Goal: Communication & Community: Ask a question

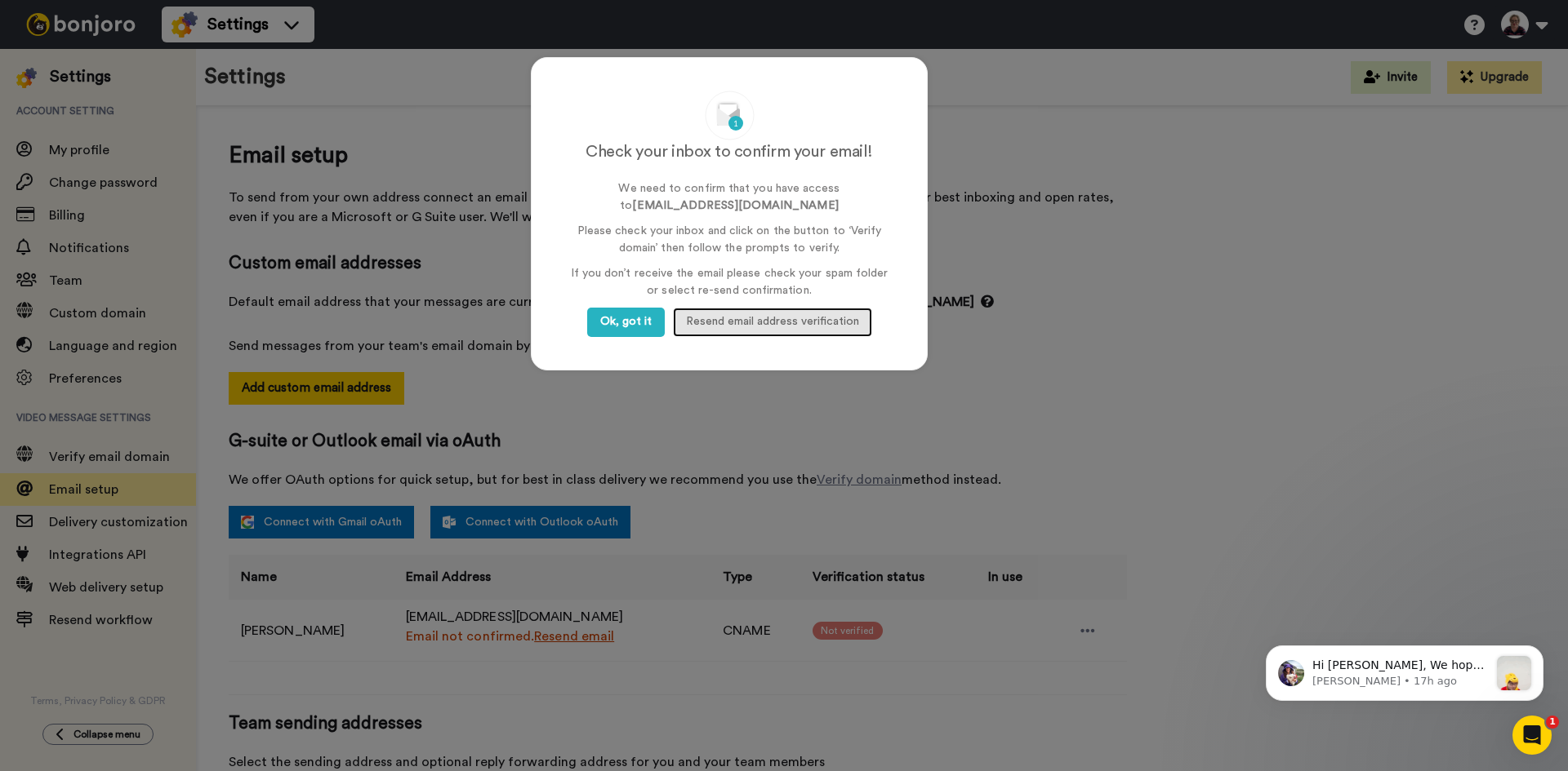
click at [823, 324] on span "Resend email address verification" at bounding box center [773, 321] width 174 height 12
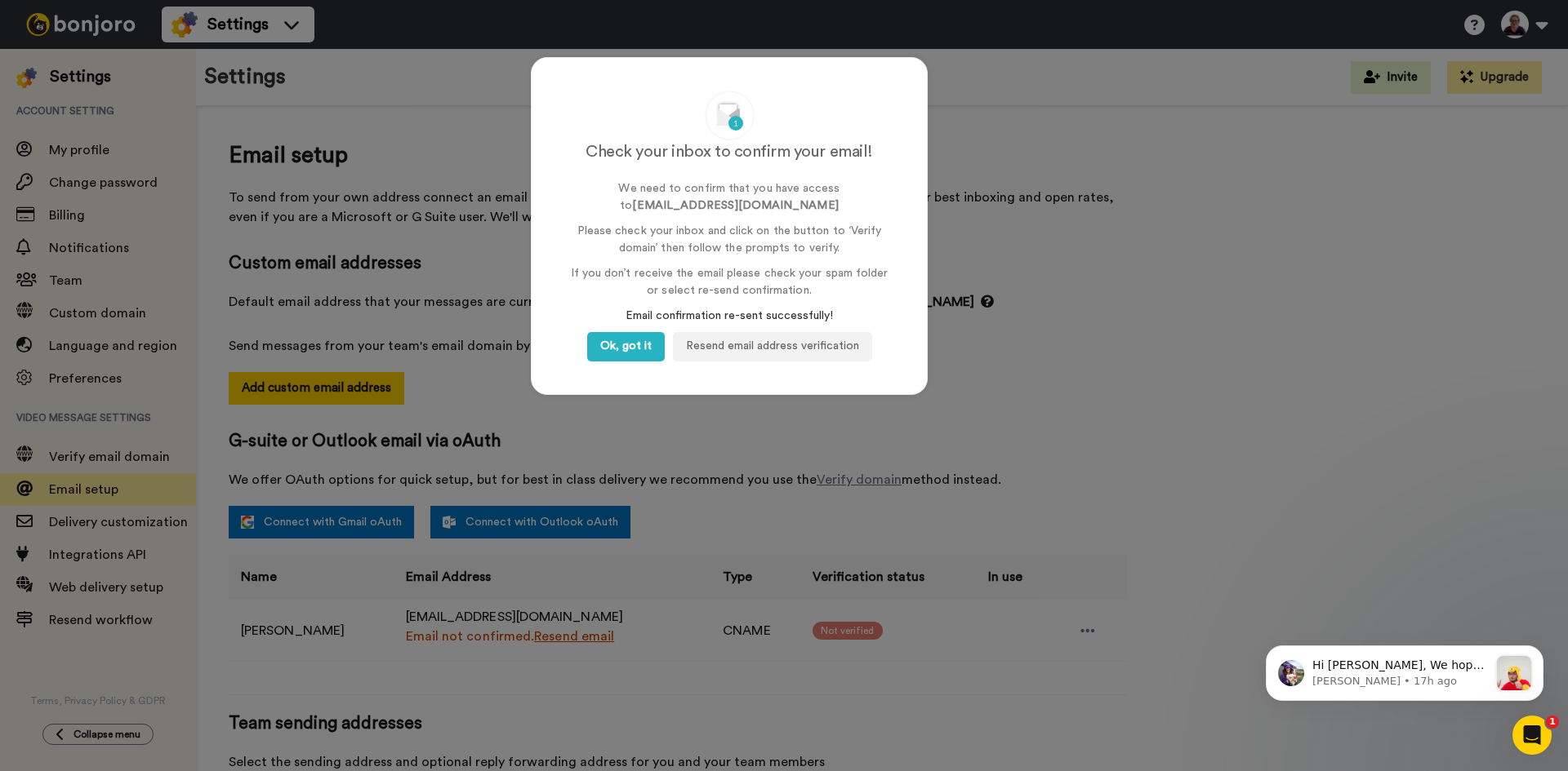
click at [1059, 194] on div "Check your inbox to confirm your email! We need to confirm that you have access…" at bounding box center [784, 386] width 1568 height 771
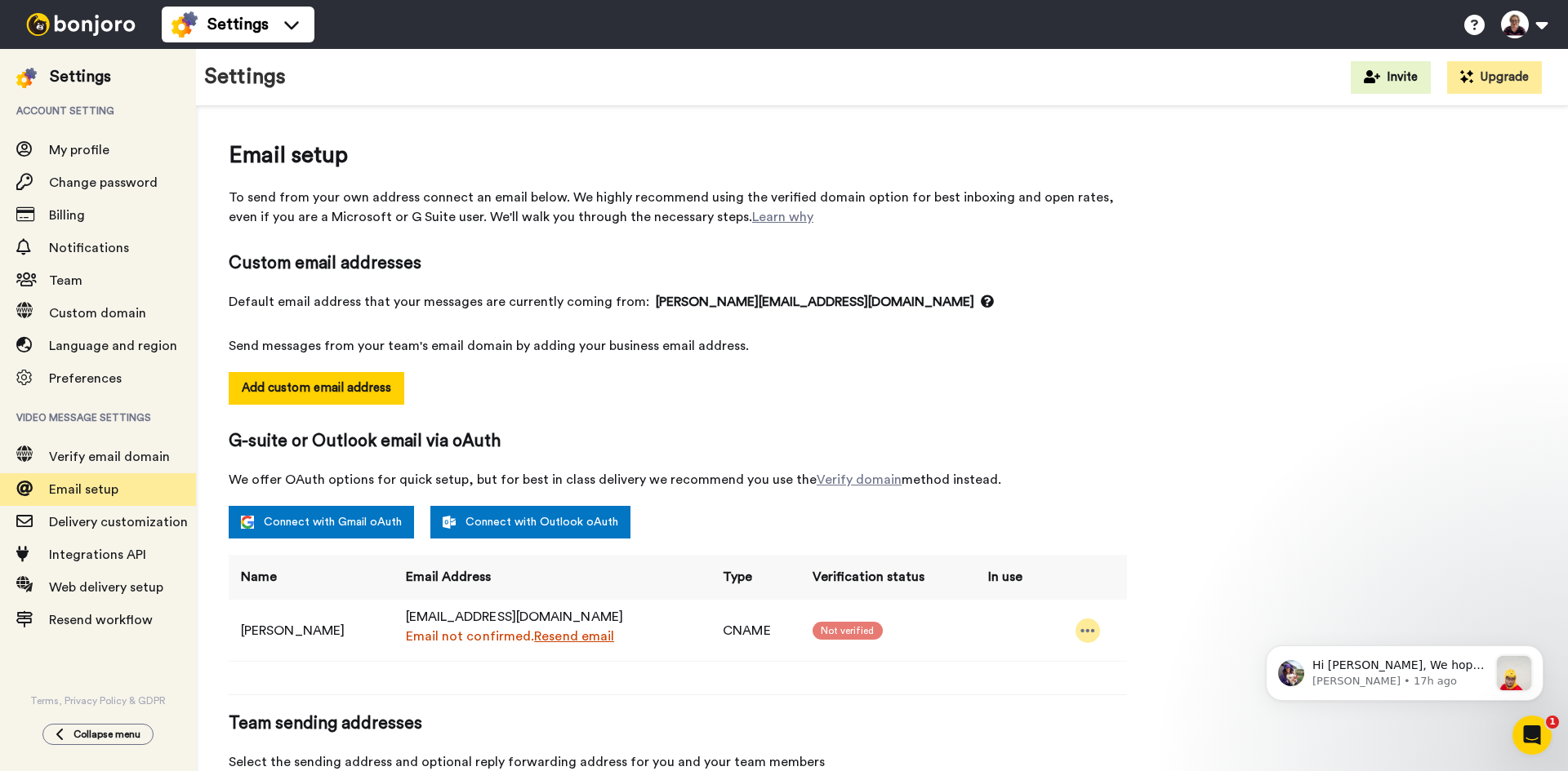
click at [1086, 632] on icon at bounding box center [1087, 631] width 15 height 17
click at [119, 462] on span "Verify email domain" at bounding box center [109, 456] width 121 height 13
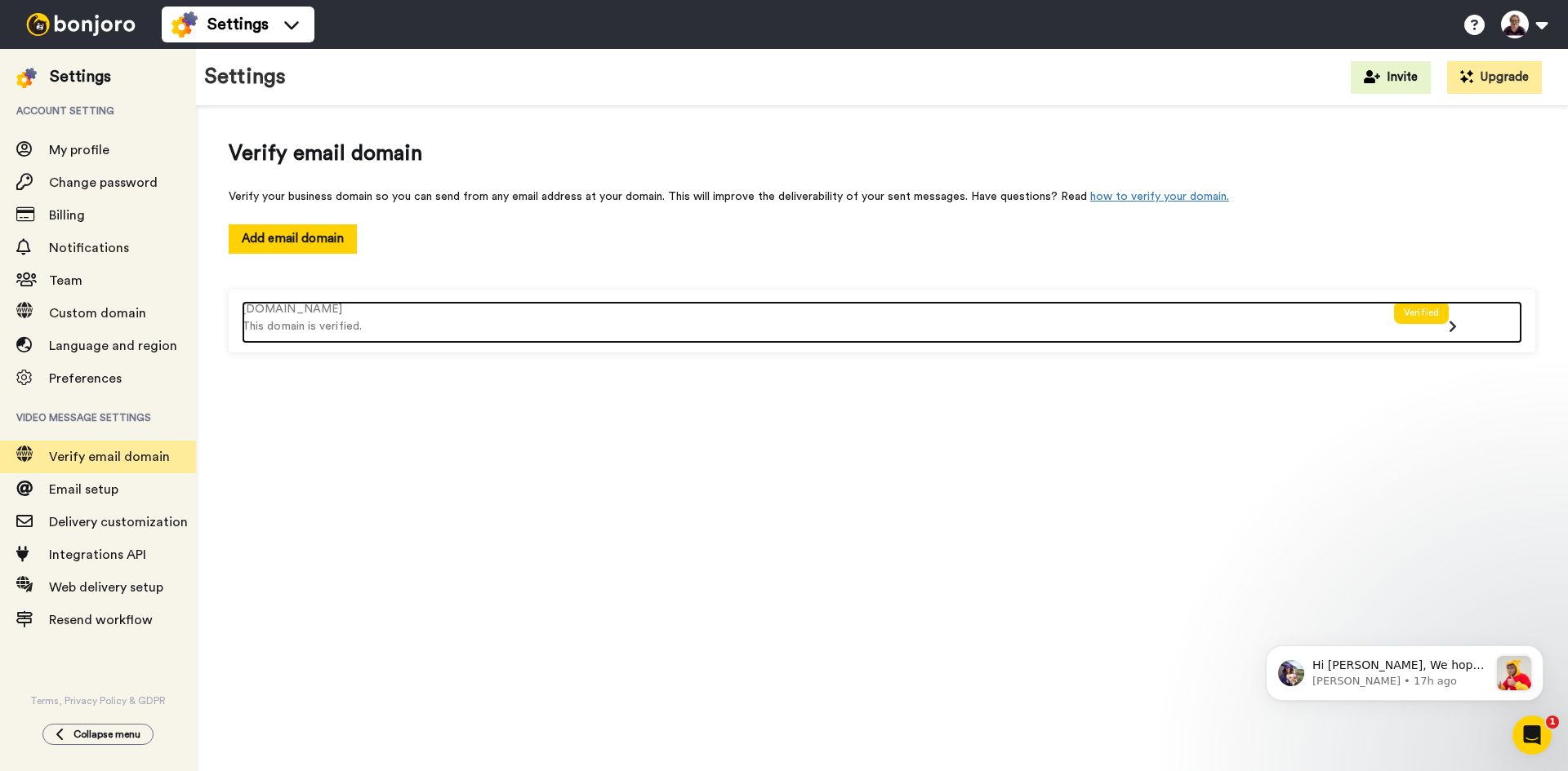
click at [1453, 327] on icon at bounding box center [1453, 326] width 8 height 13
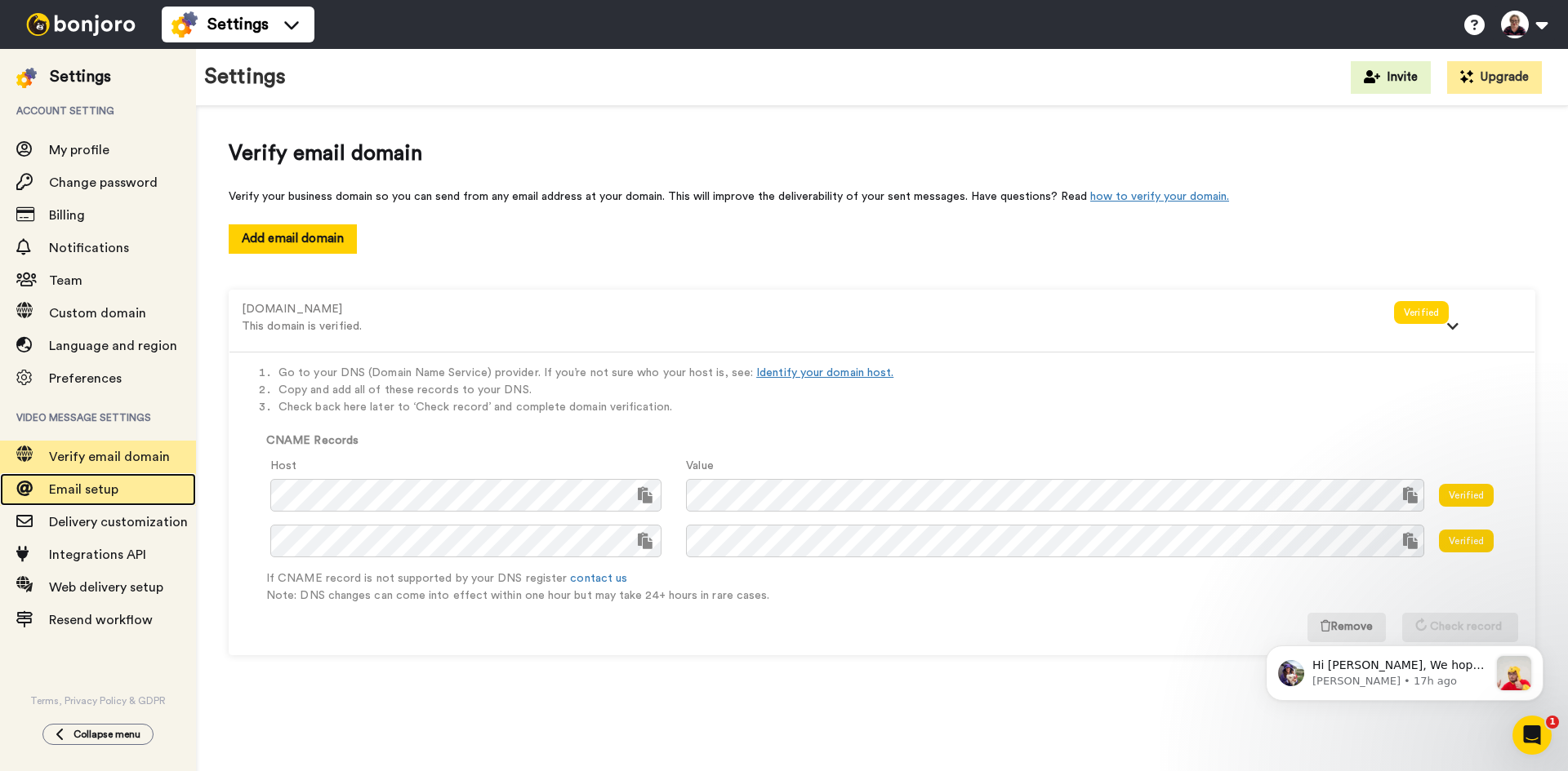
click at [88, 486] on span "Email setup" at bounding box center [84, 489] width 69 height 13
click at [84, 487] on span "Email setup" at bounding box center [84, 489] width 69 height 13
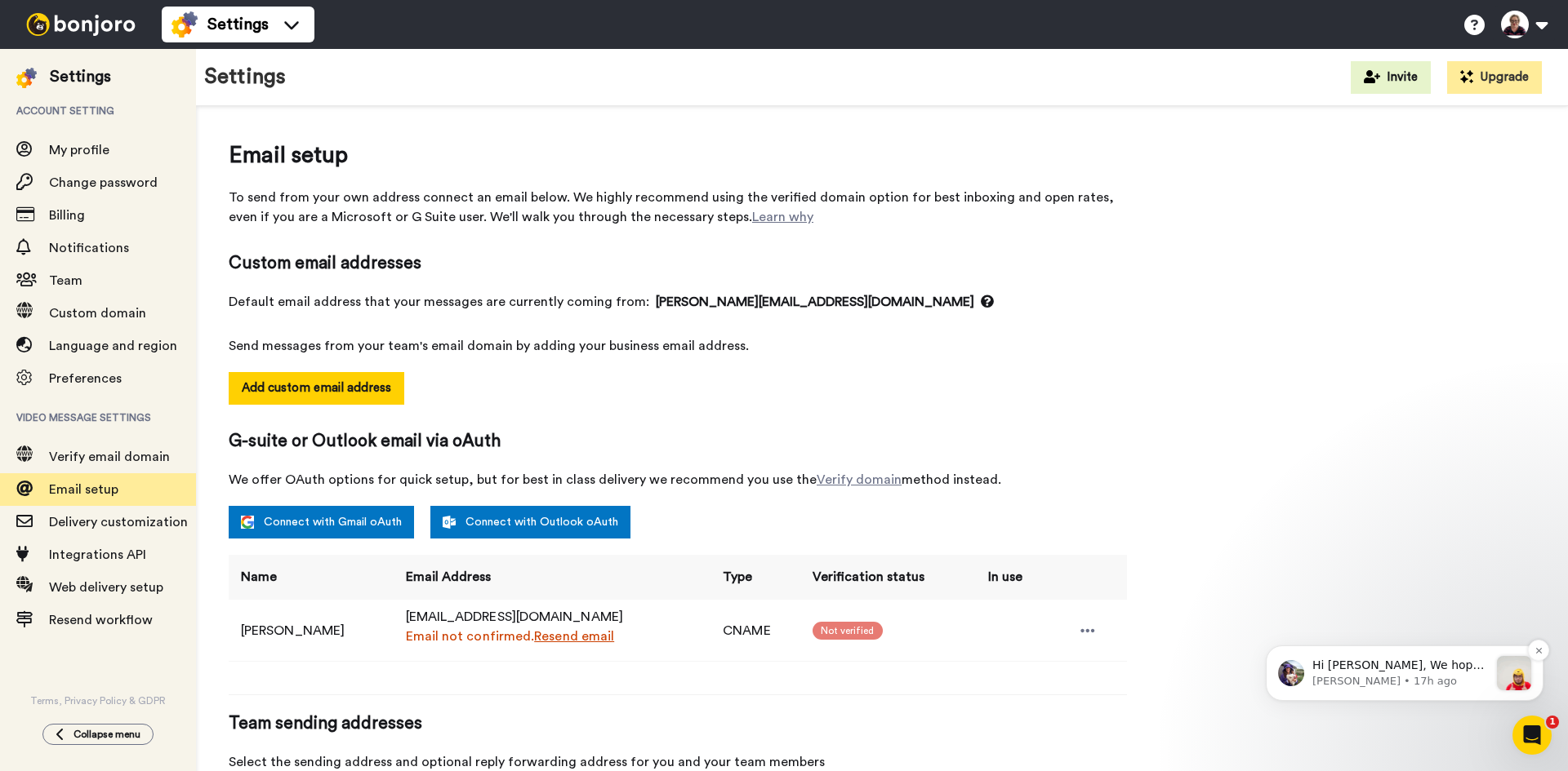
click at [1398, 677] on p "[PERSON_NAME] • 17h ago" at bounding box center [1400, 681] width 177 height 15
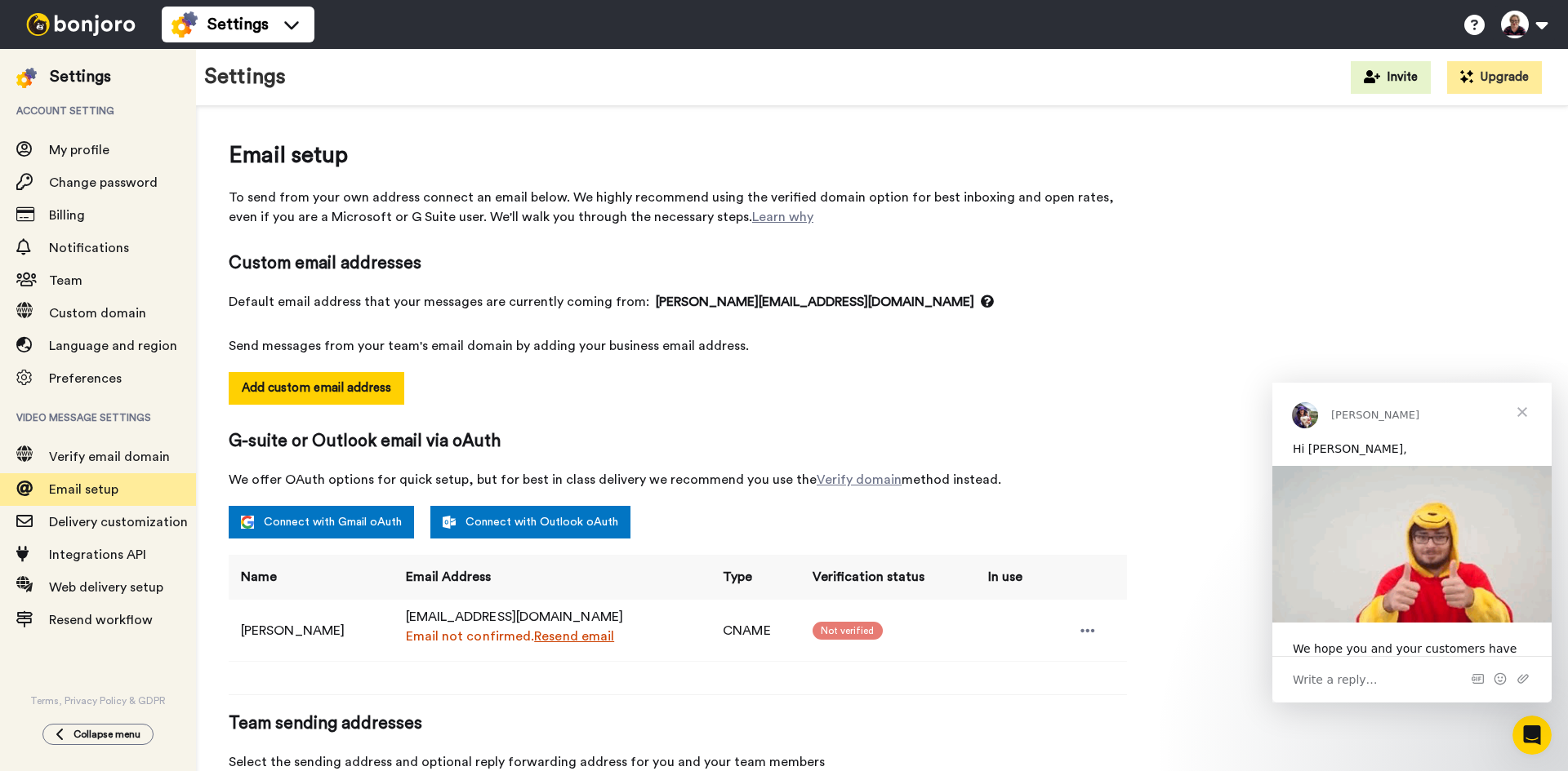
click at [1397, 682] on div "Write a reply…" at bounding box center [1411, 679] width 279 height 46
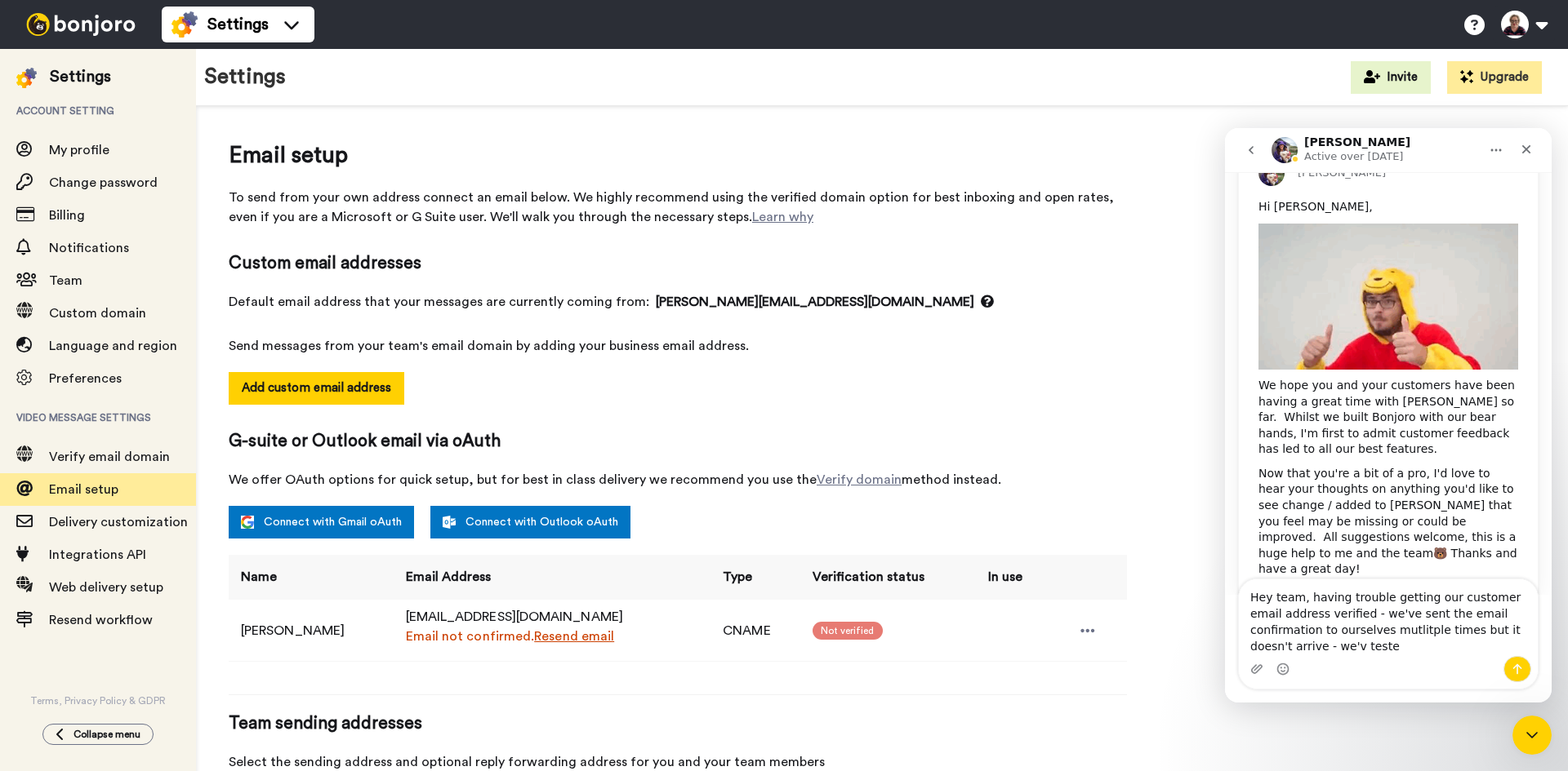
scroll to position [181, 0]
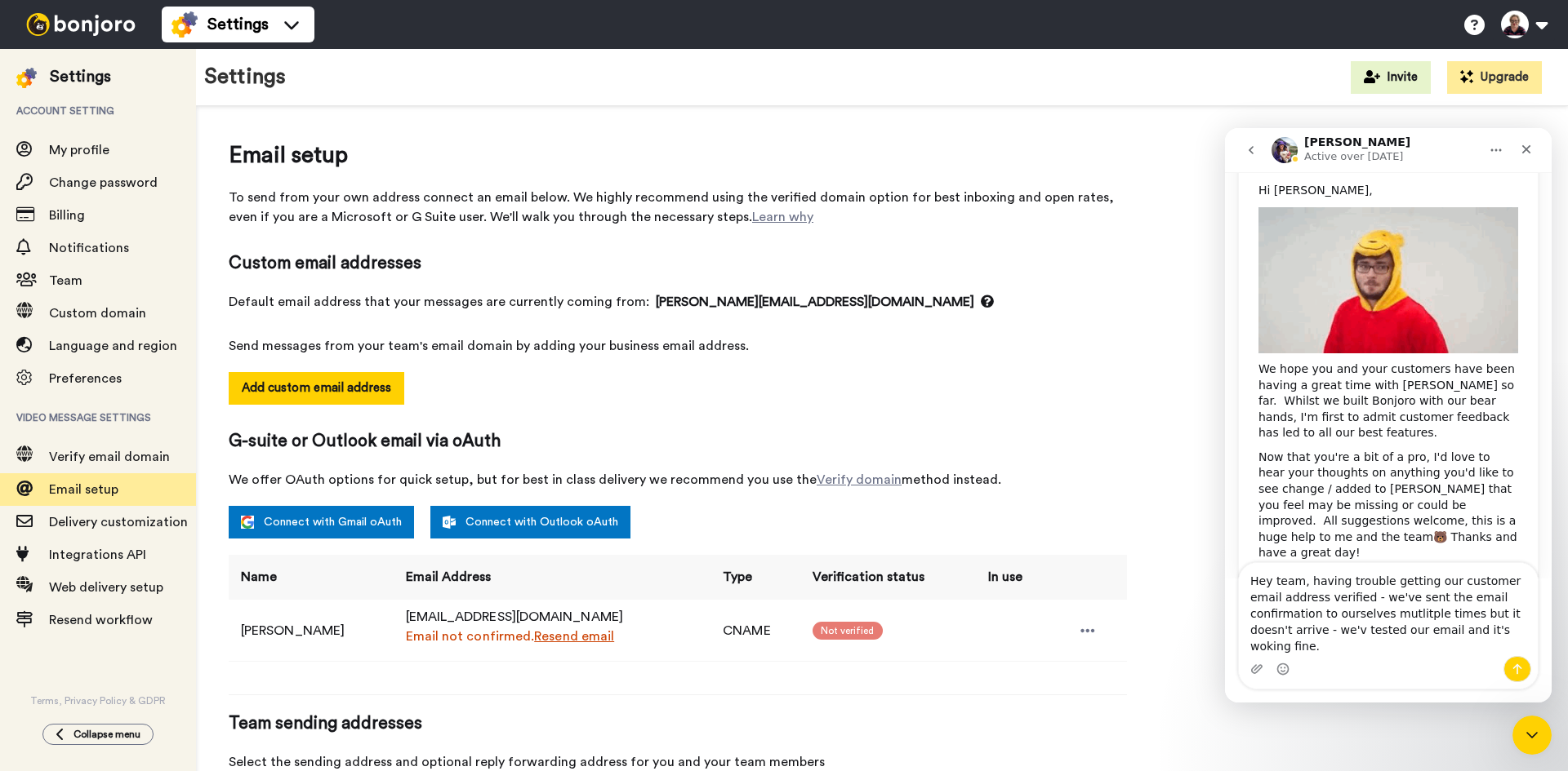
click at [1390, 643] on textarea "Hey team, having trouble getting our customer email address verified - we've se…" at bounding box center [1388, 609] width 299 height 93
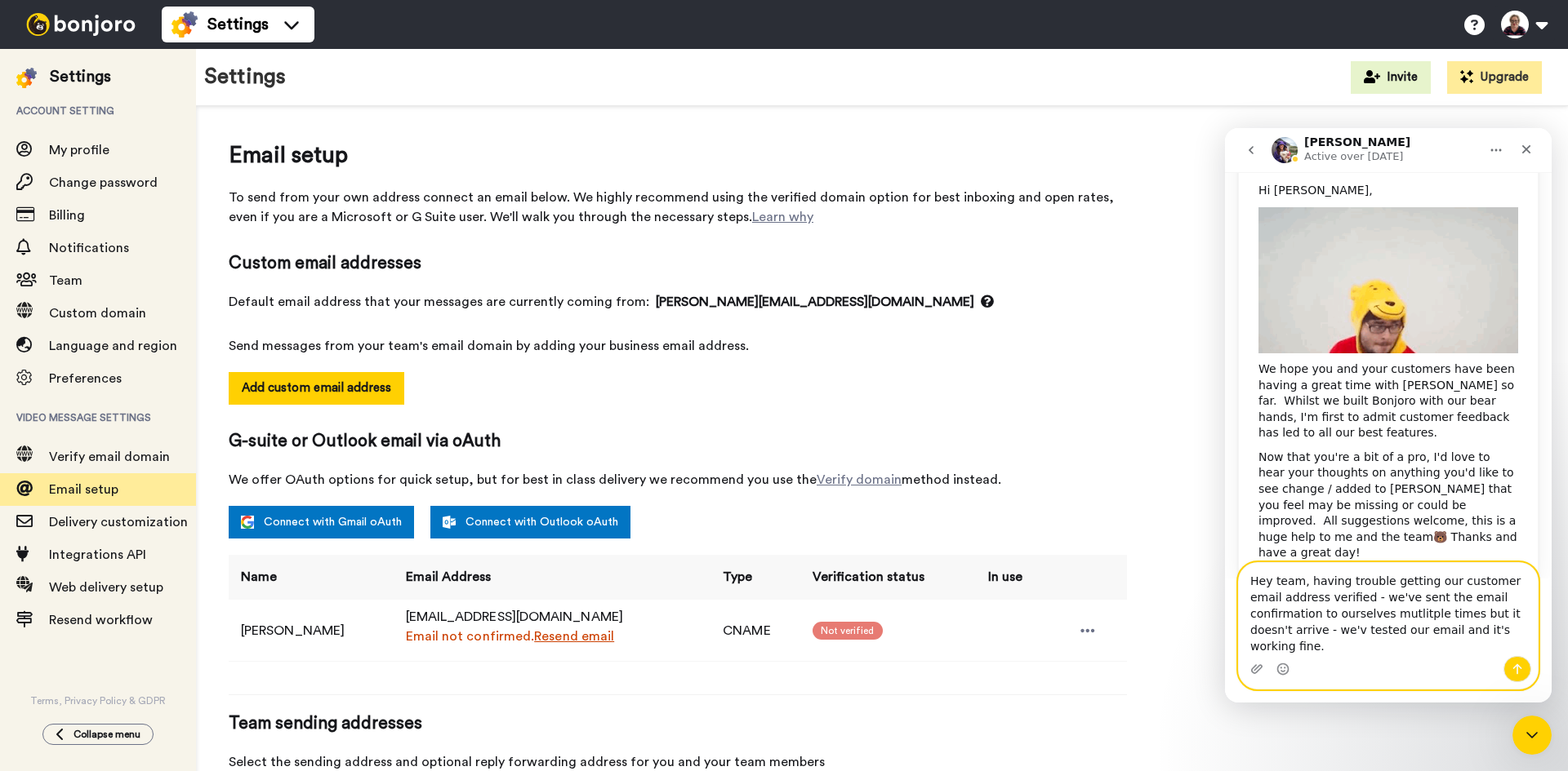
click at [1460, 644] on textarea "Hey team, having trouble getting our customer email address verified - we've se…" at bounding box center [1388, 609] width 299 height 93
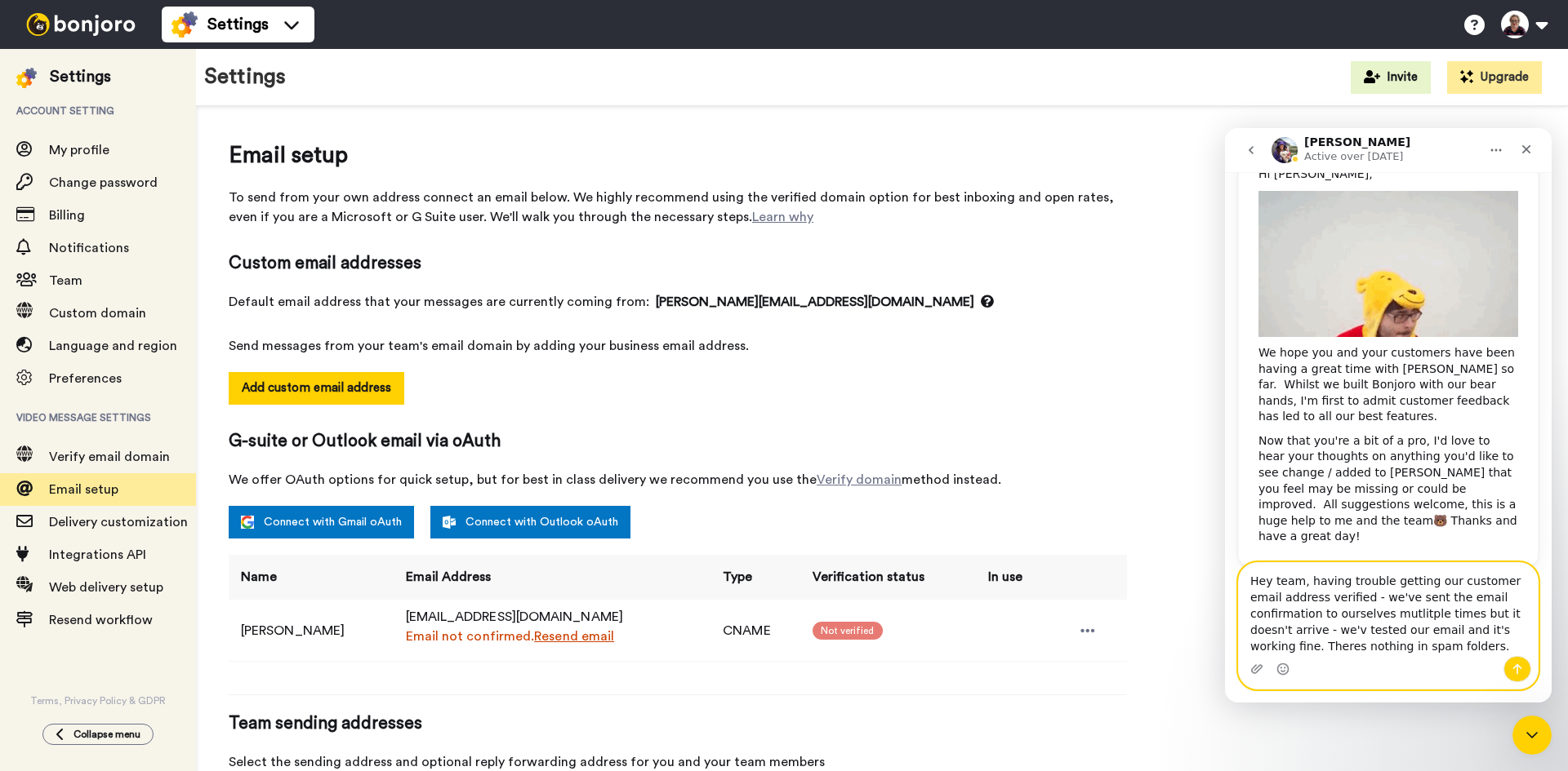
click at [1470, 631] on textarea "Hey team, having trouble getting our customer email address verified - we've se…" at bounding box center [1388, 609] width 299 height 93
click at [1507, 610] on textarea "Hey team, having trouble getting our customer email address verified - we've se…" at bounding box center [1388, 609] width 299 height 93
click at [1507, 608] on textarea "Hey team, having trouble getting our customer email address verified - we've se…" at bounding box center [1388, 609] width 299 height 93
click at [1510, 611] on textarea "Hey team, having trouble getting our customer email address verified - we've se…" at bounding box center [1388, 609] width 299 height 93
type textarea "Hey team, having trouble getting our customer email address verified - we've se…"
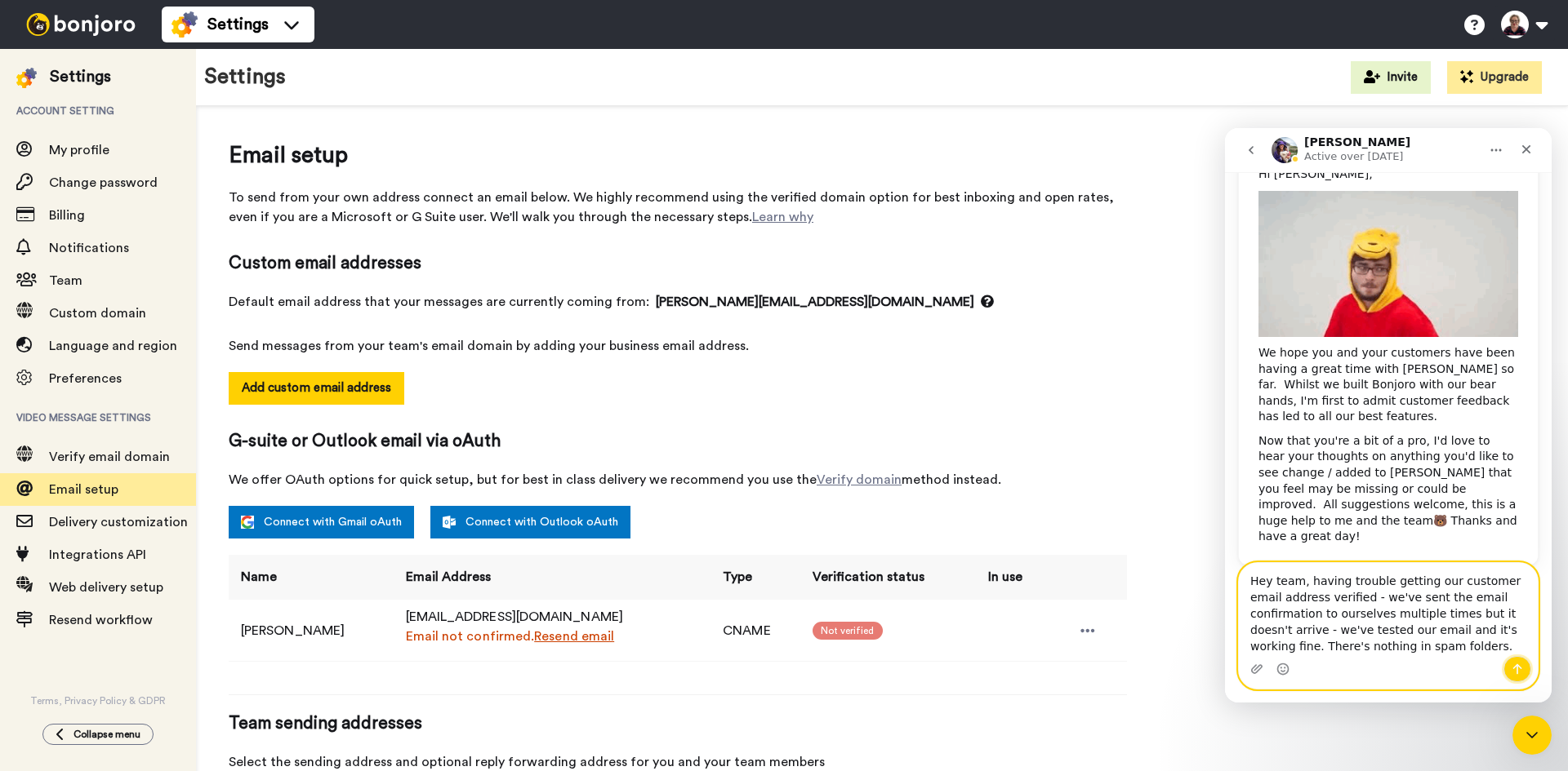
click at [1515, 666] on icon "Send a message…" at bounding box center [1517, 669] width 9 height 11
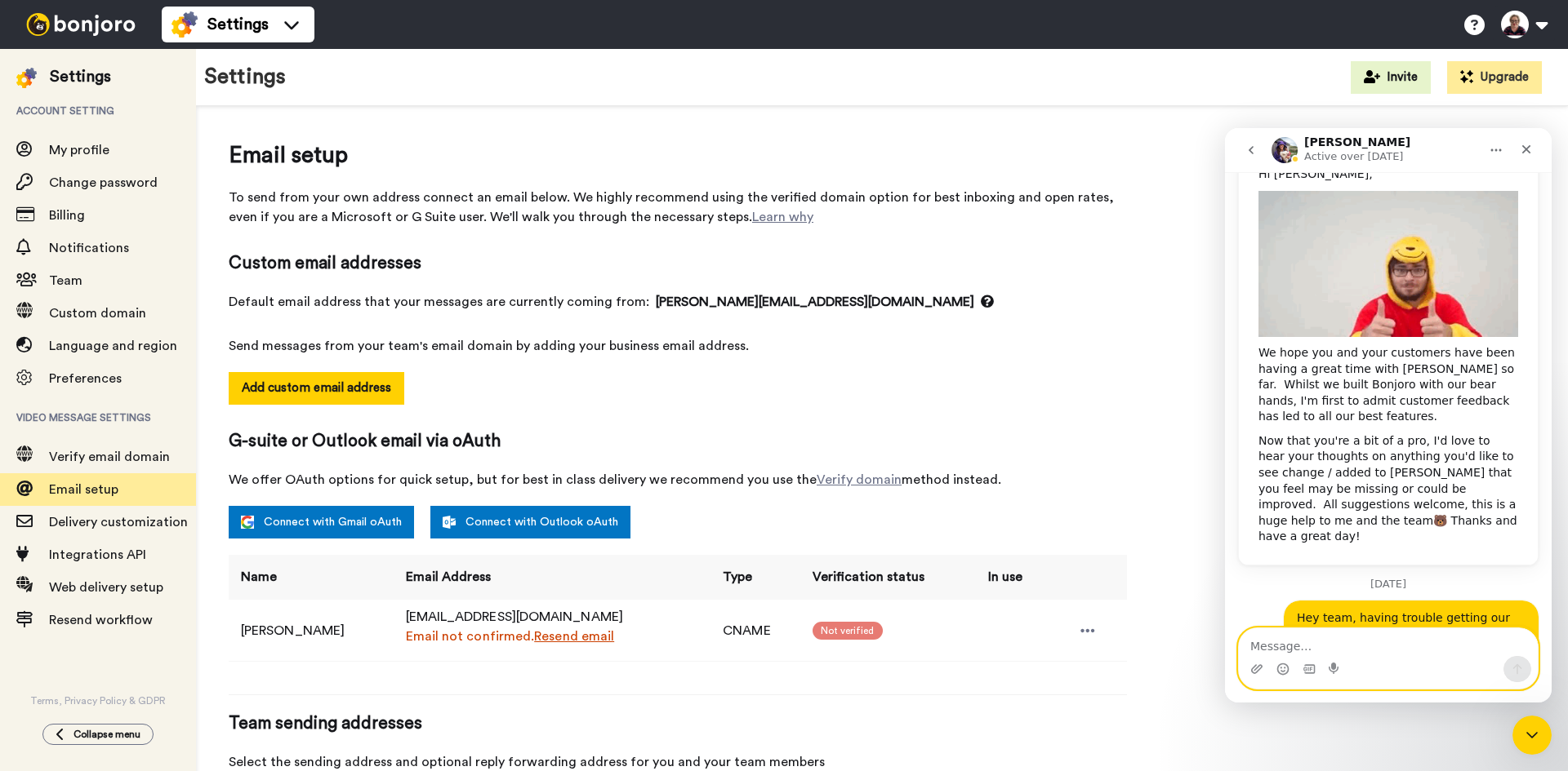
scroll to position [282, 0]
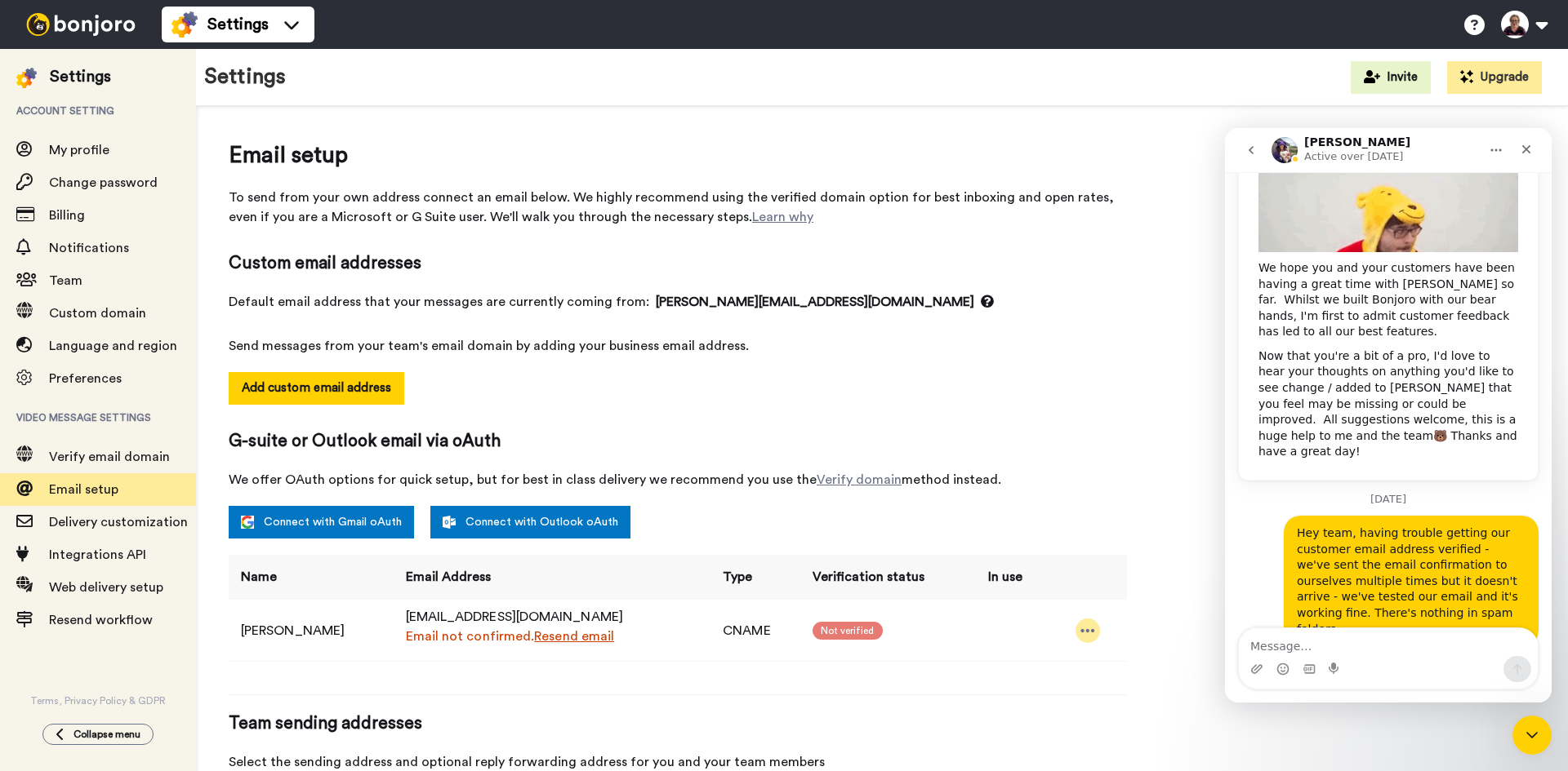
click at [1082, 629] on icon at bounding box center [1087, 631] width 15 height 17
click at [1129, 463] on div "Email setup To send from your own address connect an email below. We highly rec…" at bounding box center [882, 525] width 1307 height 772
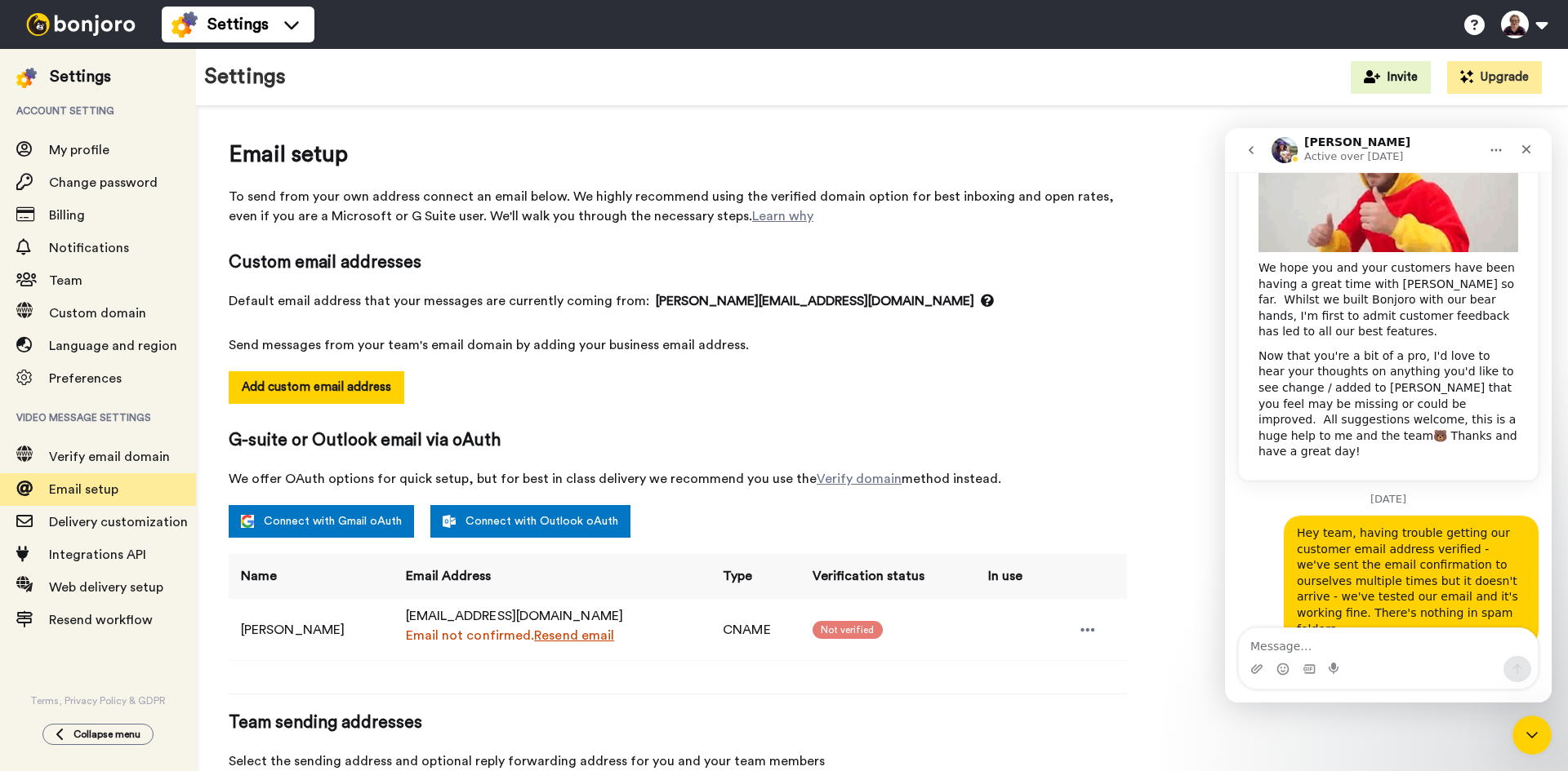
scroll to position [0, 0]
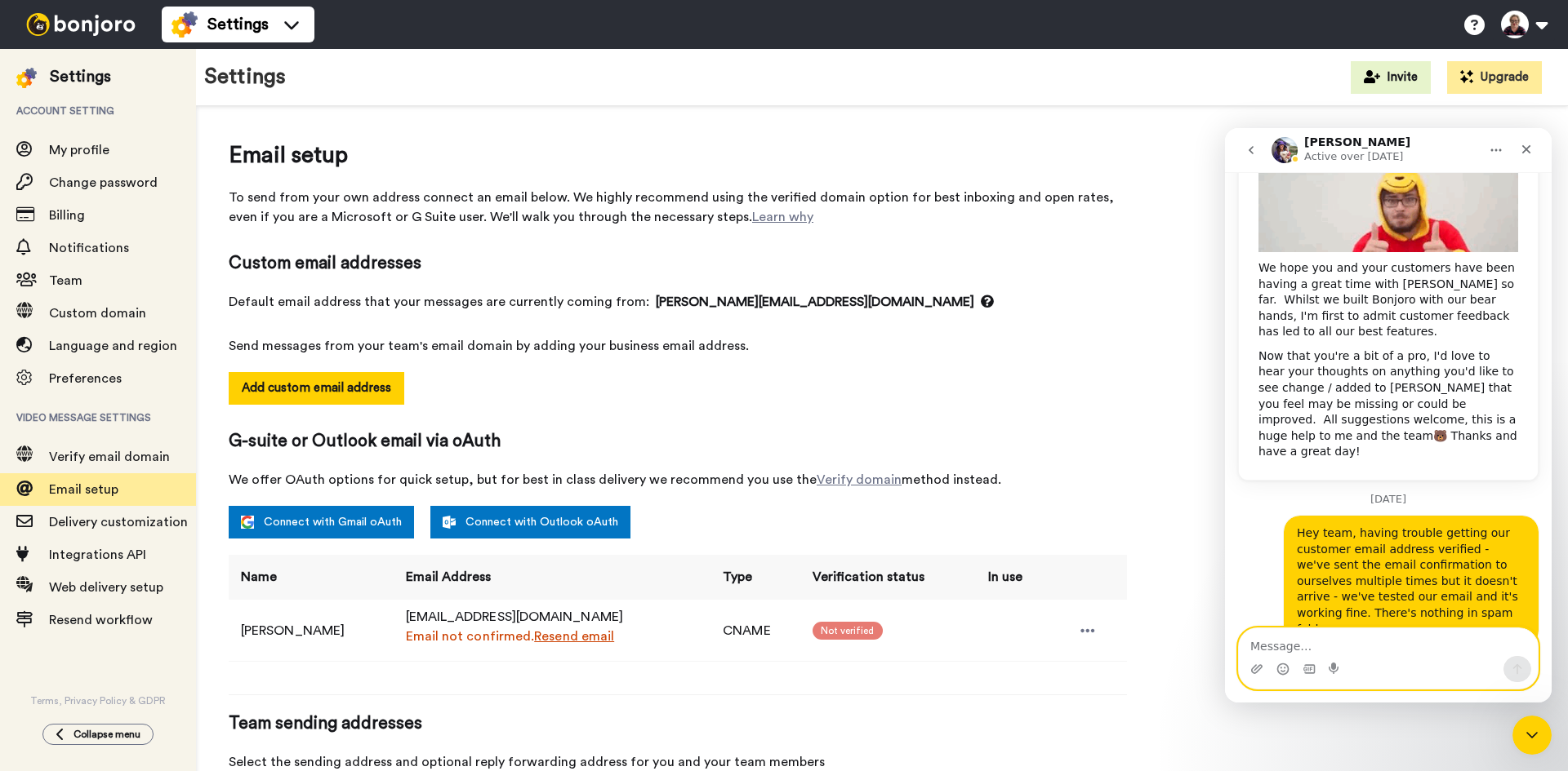
click at [1293, 646] on textarea "Message…" at bounding box center [1388, 643] width 299 height 28
drag, startPoint x: 1281, startPoint y: 650, endPoint x: 1236, endPoint y: 643, distance: 45.5
click at [1237, 644] on div "oamin has been veirifed as well oamin has been veirifed as well" at bounding box center [1388, 659] width 326 height 62
type textarea "Domain has been verified as well"
click at [1522, 669] on icon "Send a message…" at bounding box center [1517, 668] width 13 height 13
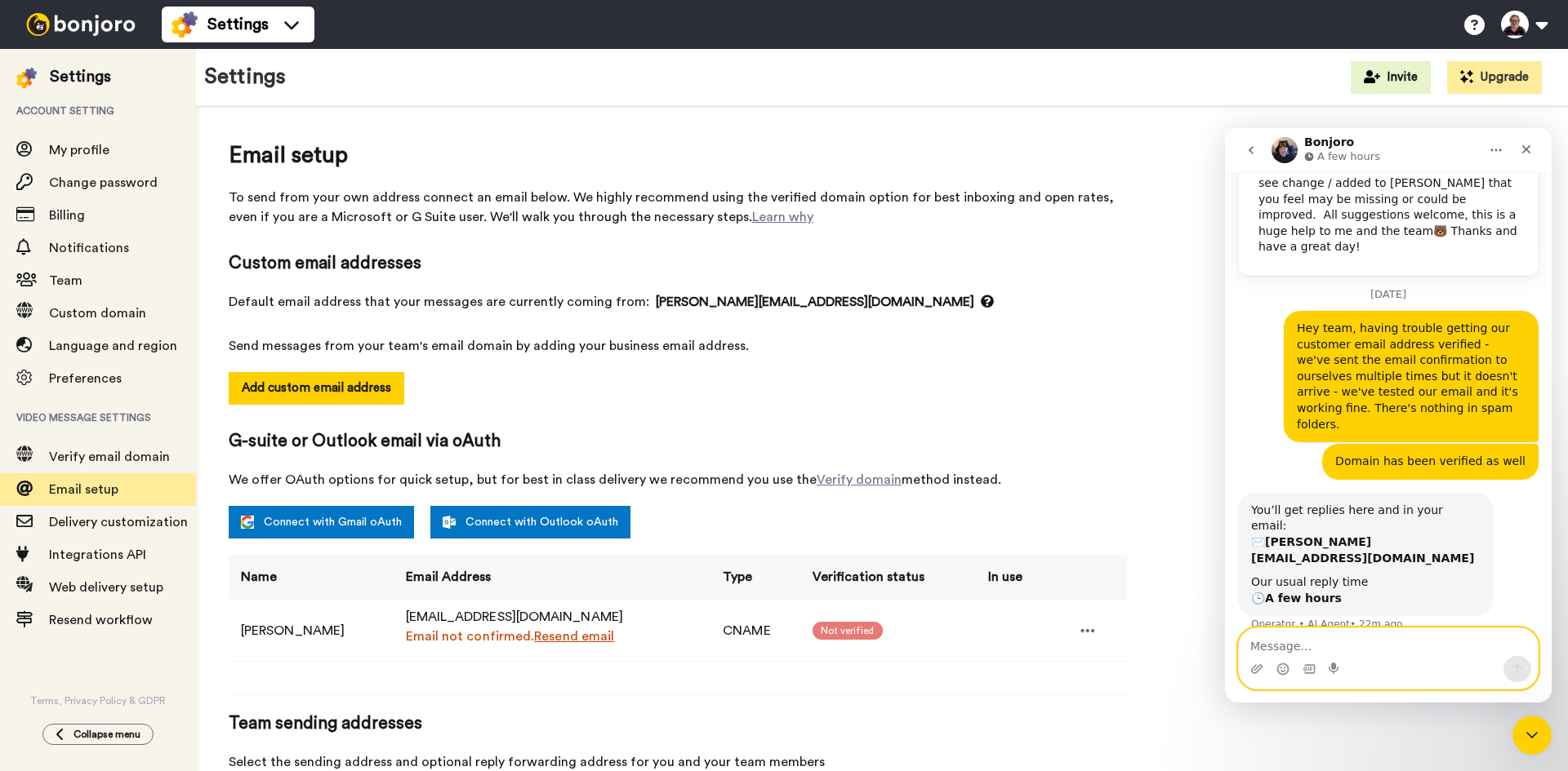
scroll to position [486, 0]
